Goal: Task Accomplishment & Management: Use online tool/utility

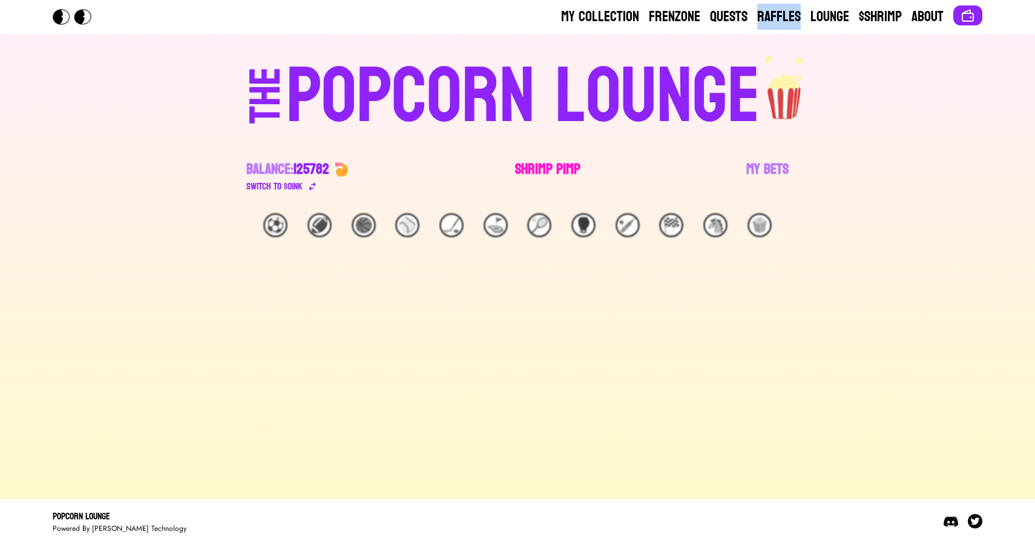
click at [545, 168] on link "Shrimp Pimp" at bounding box center [547, 177] width 65 height 34
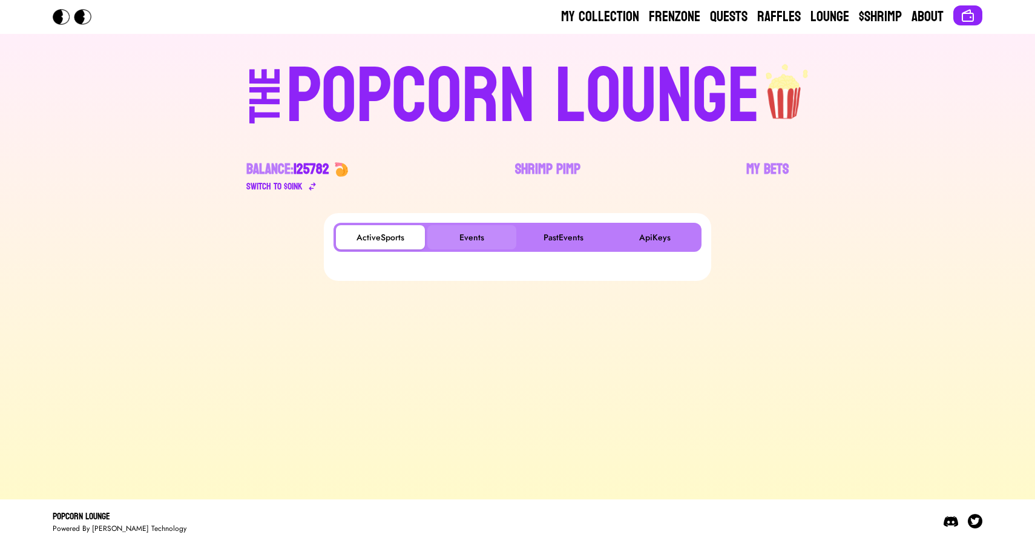
click at [478, 244] on button "Events" at bounding box center [471, 237] width 89 height 24
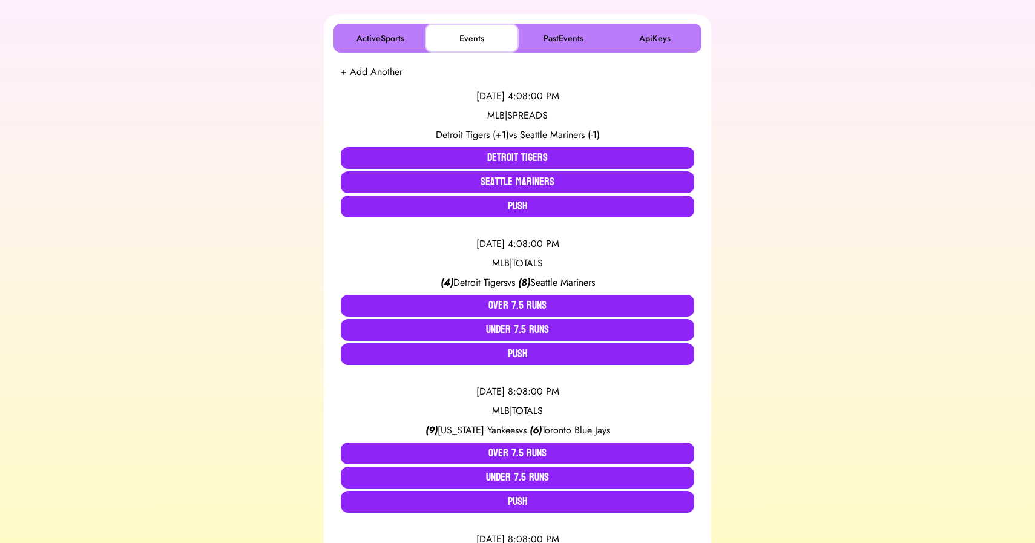
scroll to position [200, 0]
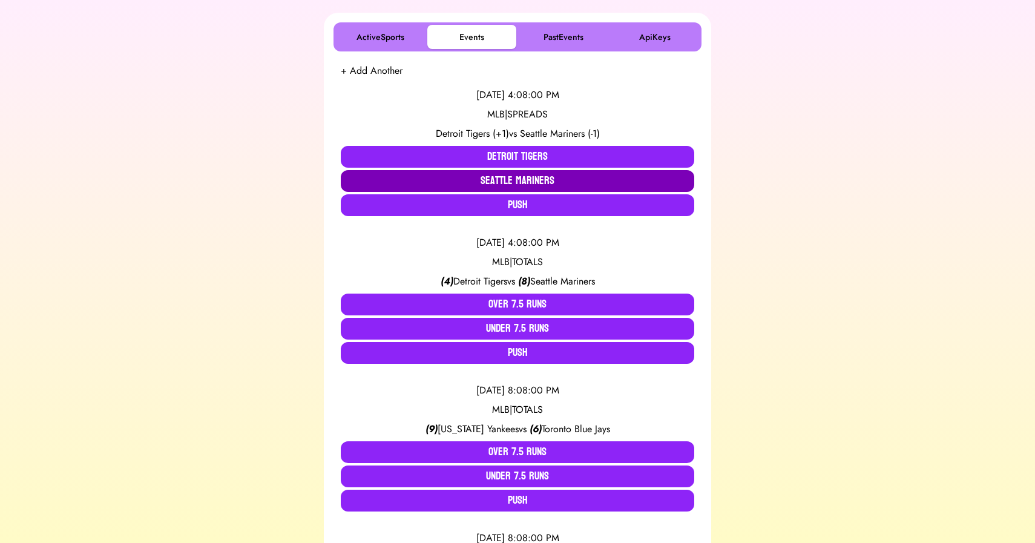
click at [514, 175] on button "Seattle Mariners" at bounding box center [517, 181] width 353 height 22
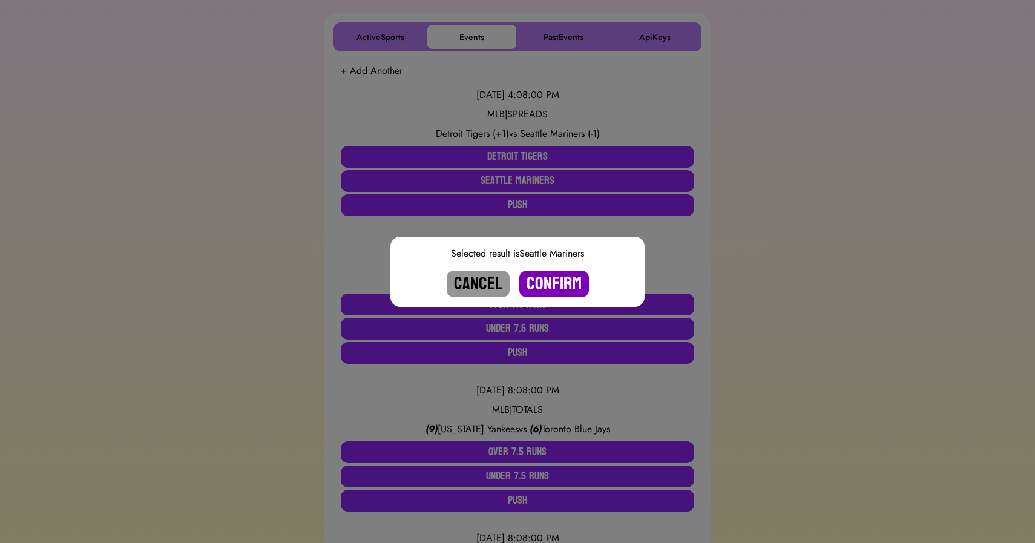
click at [556, 286] on button "Confirm" at bounding box center [554, 284] width 70 height 27
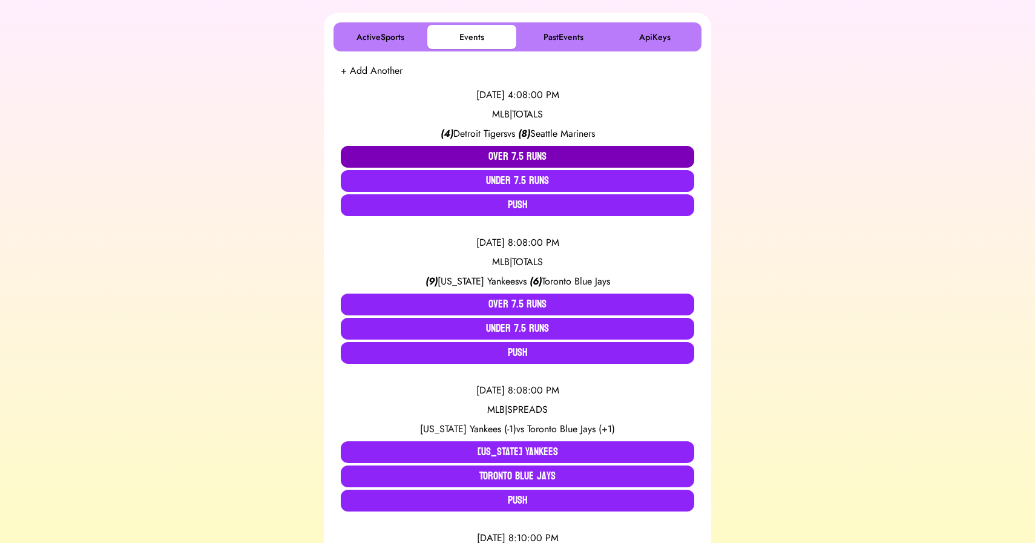
click at [526, 154] on button "Over 7.5 Runs" at bounding box center [517, 157] width 353 height 22
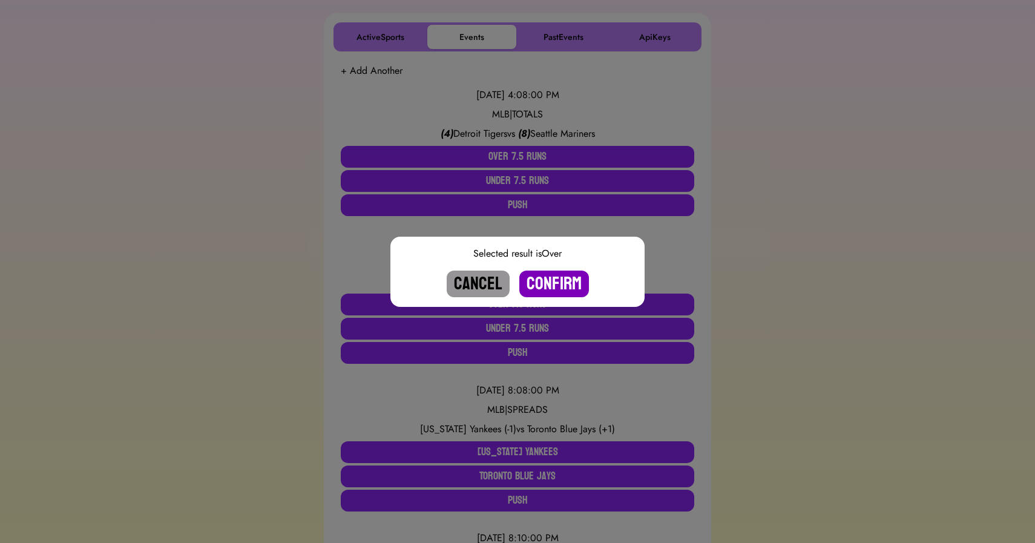
click at [547, 276] on button "Confirm" at bounding box center [554, 284] width 70 height 27
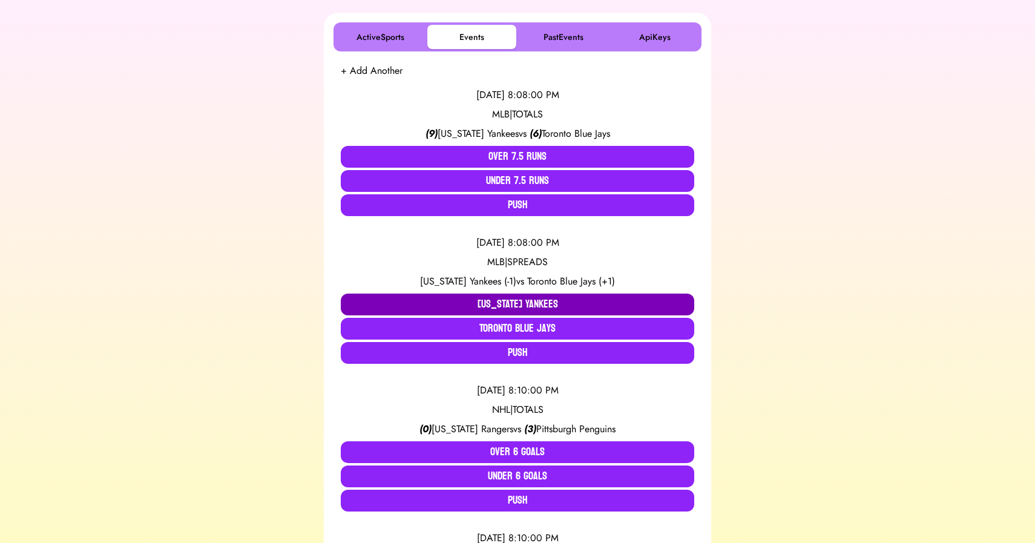
click at [484, 303] on button "[US_STATE] Yankees" at bounding box center [517, 305] width 353 height 22
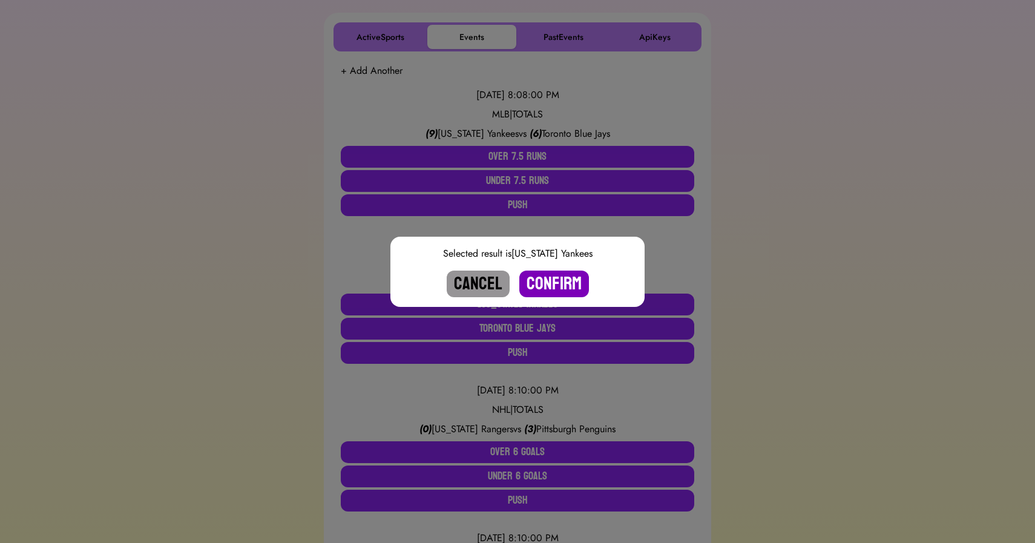
click at [550, 277] on button "Confirm" at bounding box center [554, 284] width 70 height 27
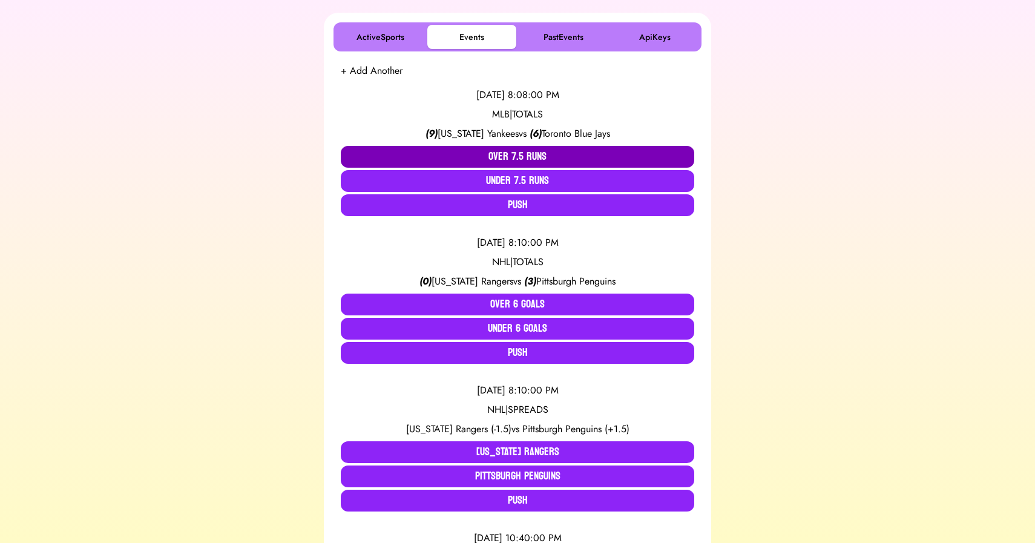
click at [507, 152] on button "Over 7.5 Runs" at bounding box center [517, 157] width 353 height 22
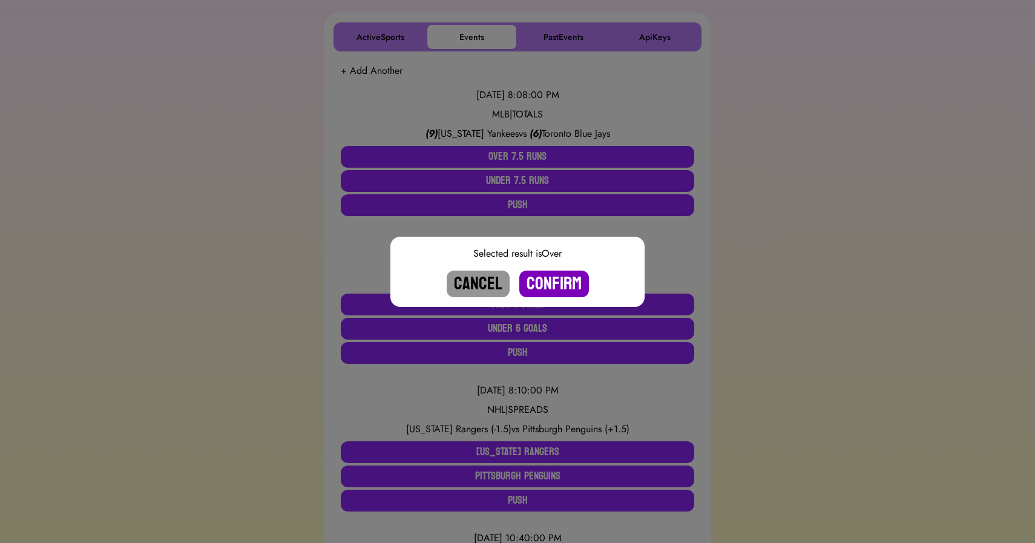
click at [549, 281] on button "Confirm" at bounding box center [554, 284] width 70 height 27
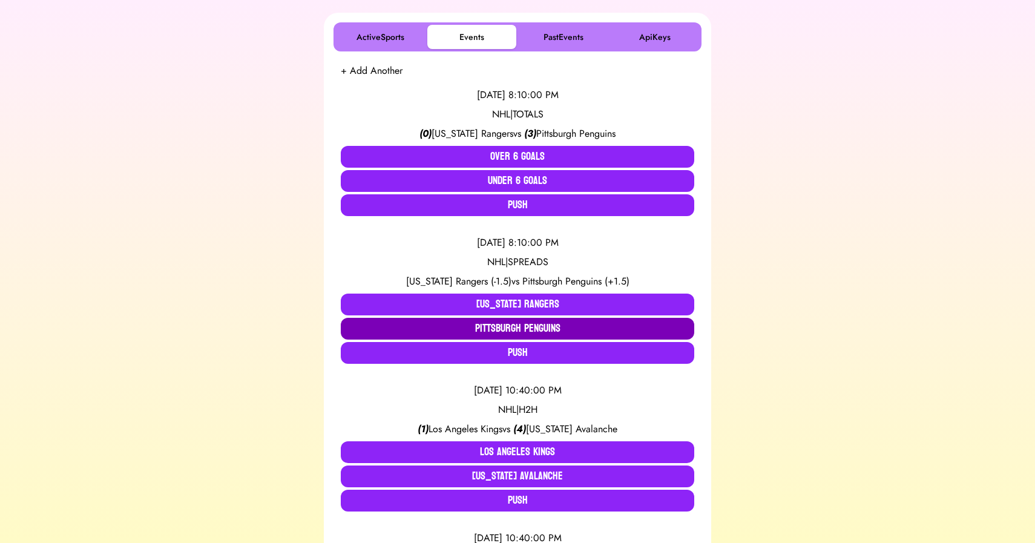
click at [508, 324] on button "Pittsburgh Penguins" at bounding box center [517, 329] width 353 height 22
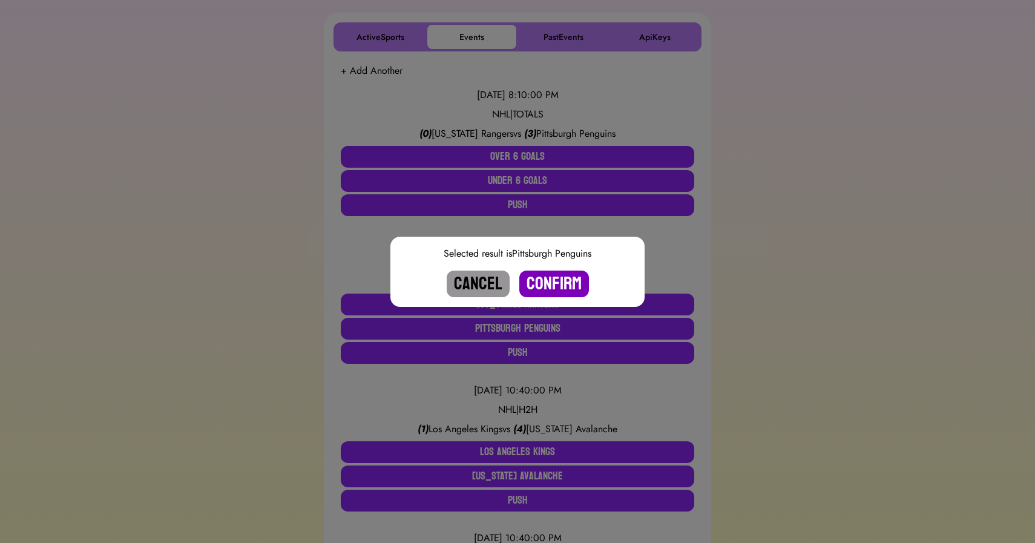
click at [550, 280] on button "Confirm" at bounding box center [554, 284] width 70 height 27
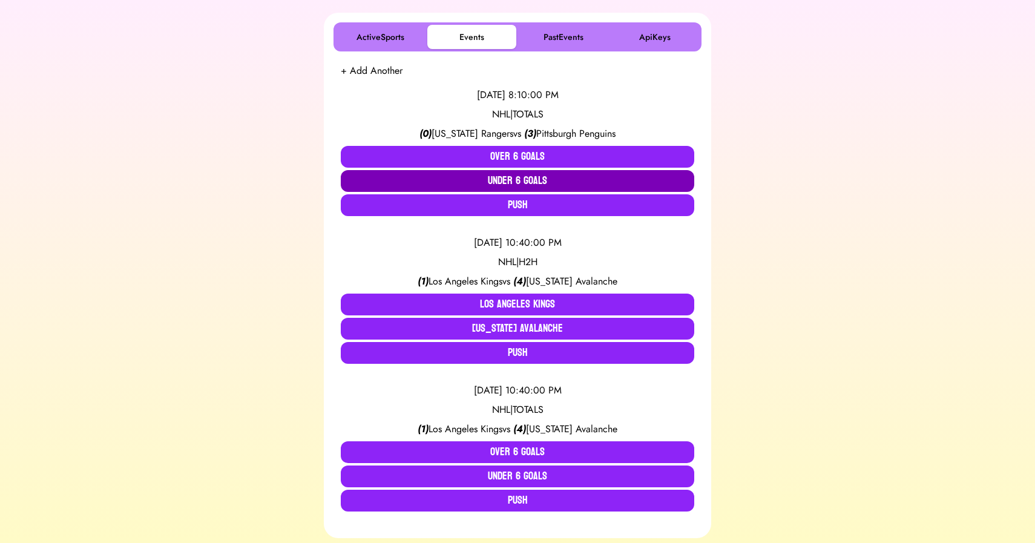
click at [519, 178] on button "Under 6 Goals" at bounding box center [517, 181] width 353 height 22
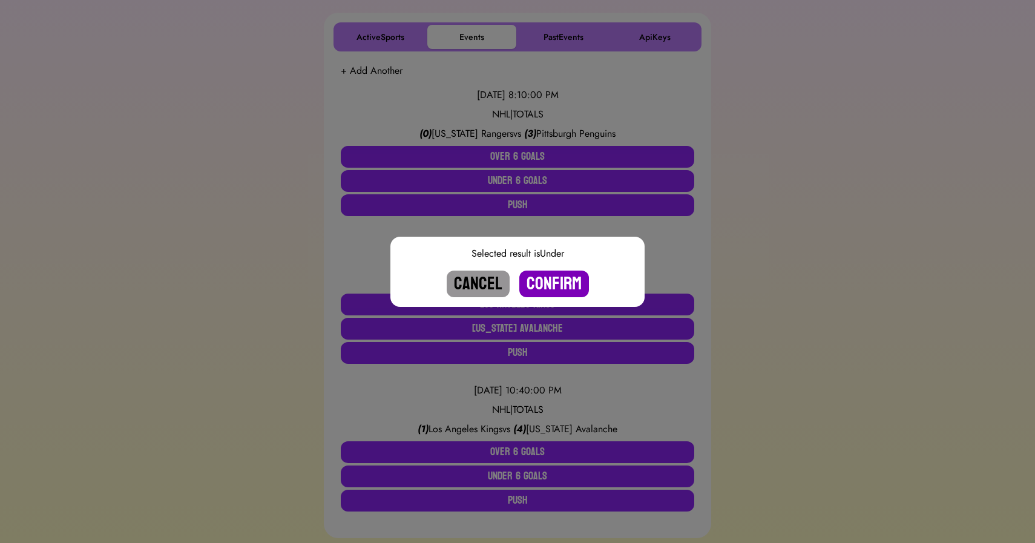
click at [552, 286] on button "Confirm" at bounding box center [554, 284] width 70 height 27
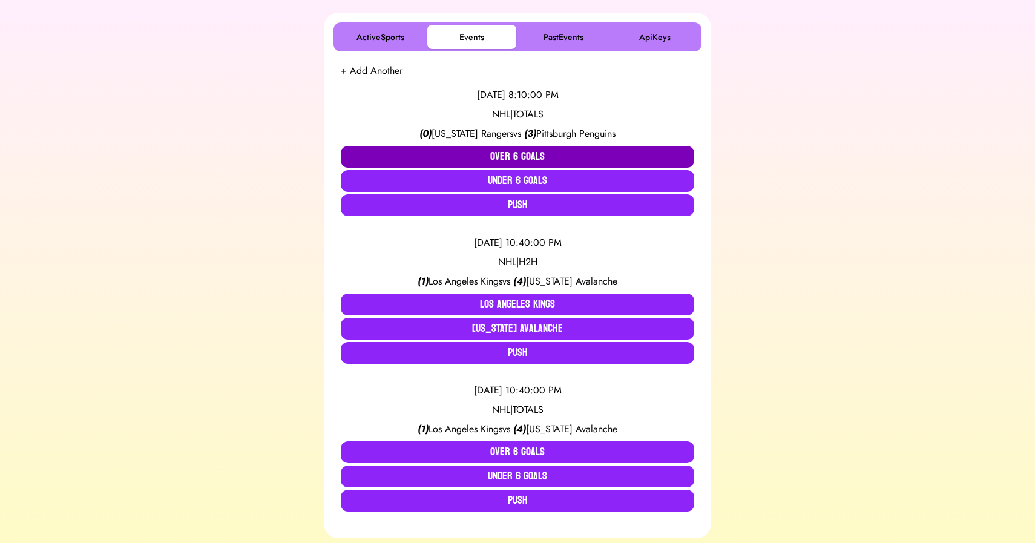
scroll to position [110, 0]
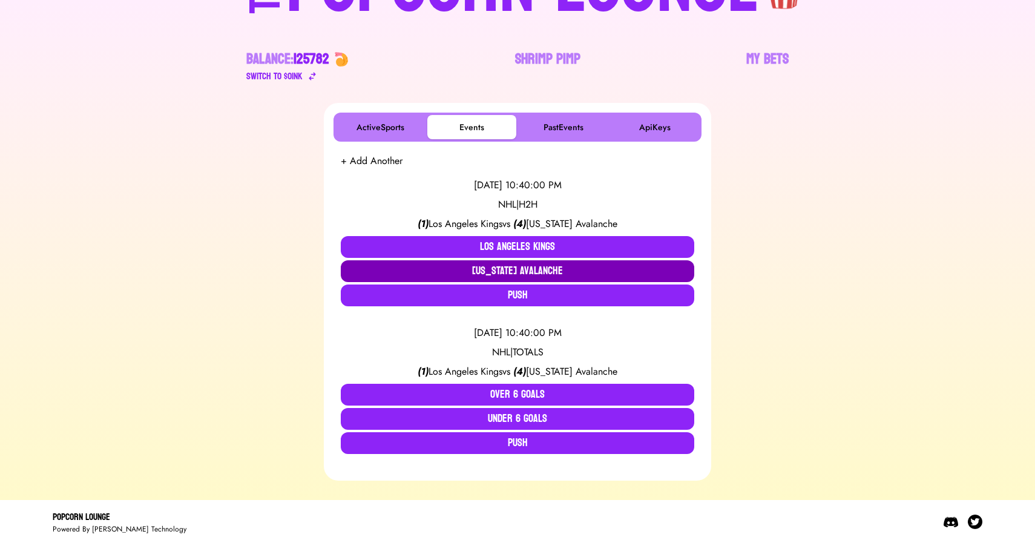
click at [526, 266] on button "[US_STATE] Avalanche" at bounding box center [517, 271] width 353 height 22
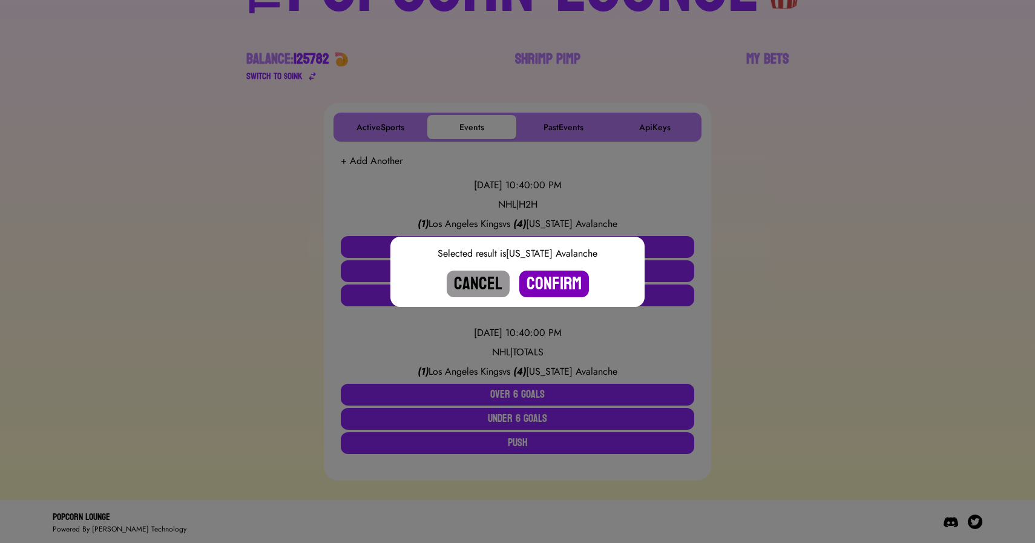
click at [554, 279] on button "Confirm" at bounding box center [554, 284] width 70 height 27
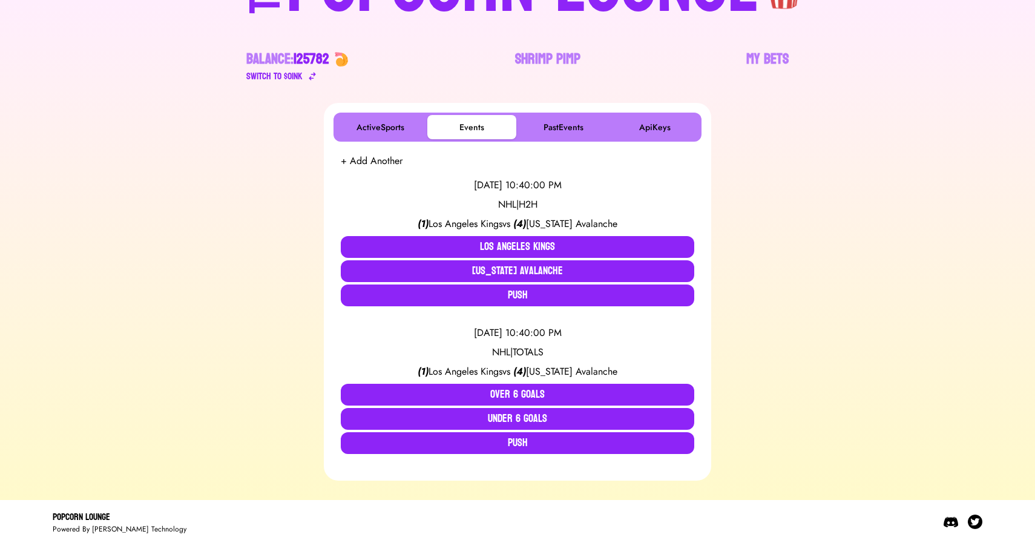
scroll to position [0, 0]
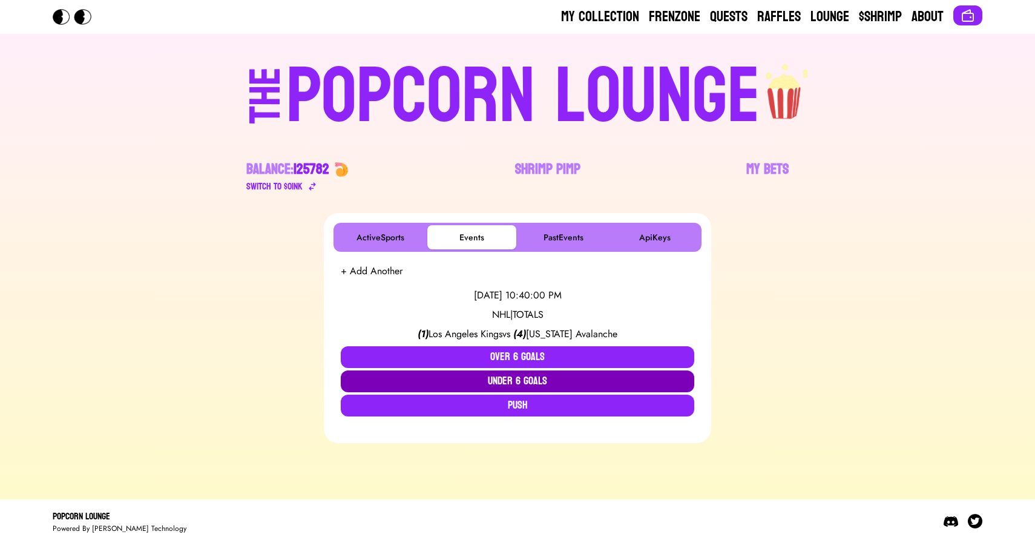
click at [511, 383] on button "Under 6 Goals" at bounding box center [517, 381] width 353 height 22
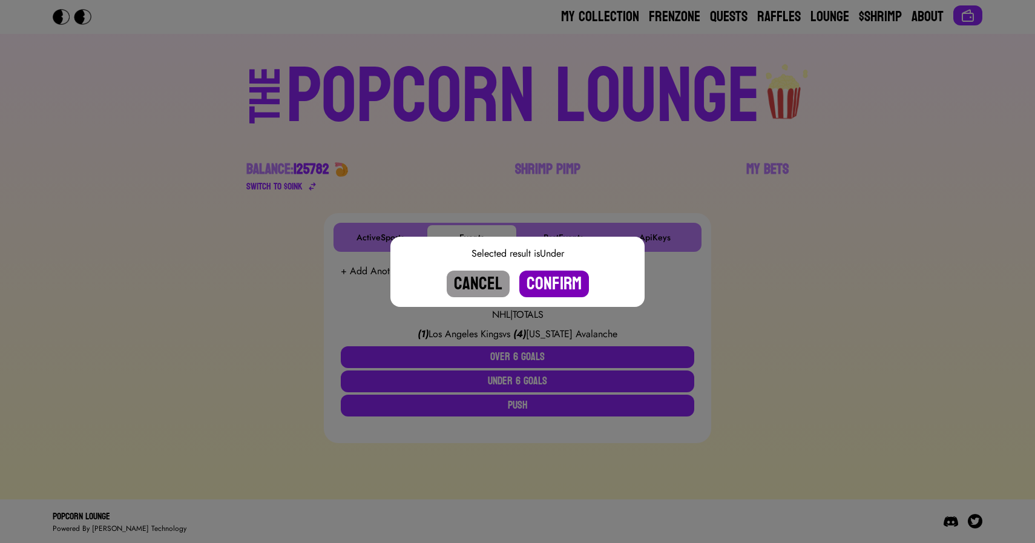
click at [553, 284] on button "Confirm" at bounding box center [554, 284] width 70 height 27
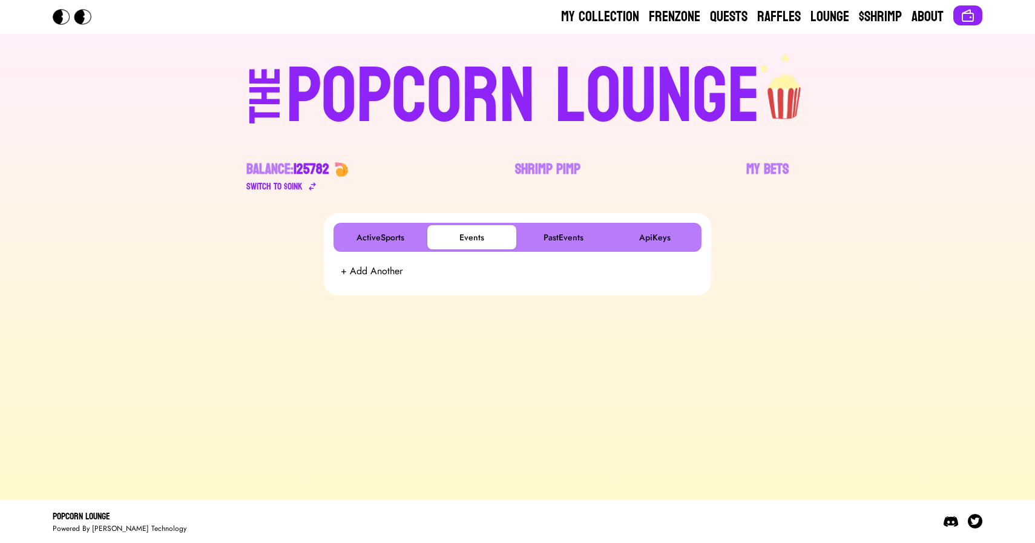
click at [510, 110] on div "POPCORN LOUNGE" at bounding box center [523, 96] width 474 height 77
